Goal: Information Seeking & Learning: Learn about a topic

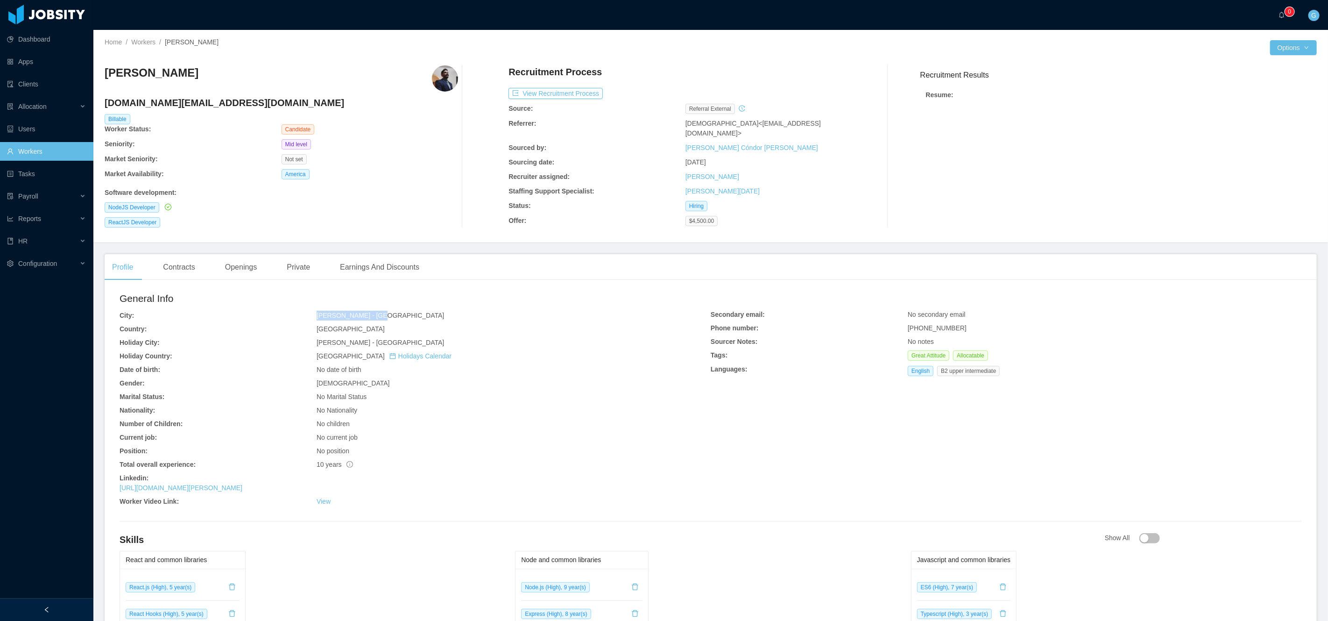
drag, startPoint x: 317, startPoint y: 315, endPoint x: 381, endPoint y: 310, distance: 64.6
click at [381, 311] on div "[PERSON_NAME] - [GEOGRAPHIC_DATA]" at bounding box center [514, 316] width 394 height 10
copy span "[PERSON_NAME] - [GEOGRAPHIC_DATA]"
click at [620, 295] on h2 "General Info" at bounding box center [415, 298] width 591 height 15
